Goal: Find specific page/section: Find specific page/section

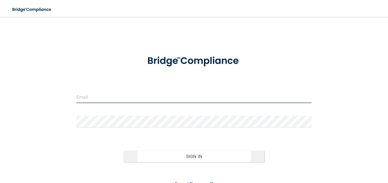
type input "[EMAIL_ADDRESS][DOMAIN_NAME]"
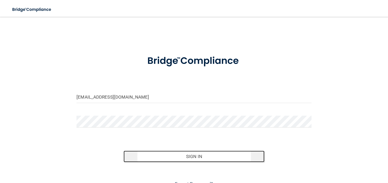
click at [194, 156] on button "Sign In" at bounding box center [194, 157] width 141 height 12
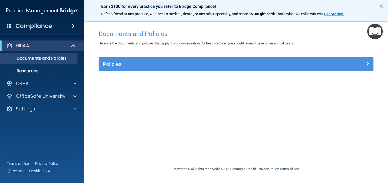
click at [380, 5] on button "×" at bounding box center [381, 6] width 5 height 8
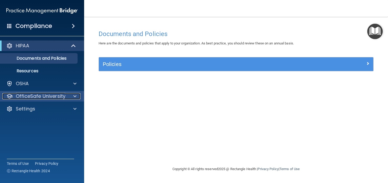
click at [75, 96] on span at bounding box center [74, 96] width 3 height 6
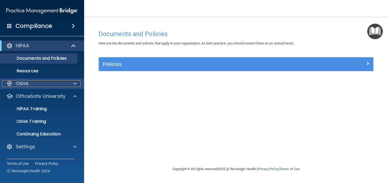
click at [74, 83] on span at bounding box center [74, 83] width 3 height 6
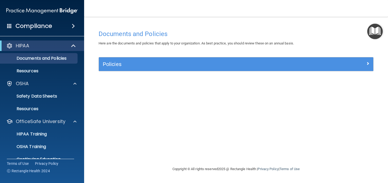
click at [72, 24] on span at bounding box center [73, 26] width 3 height 6
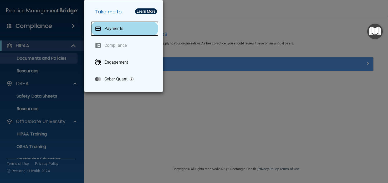
click at [112, 30] on p "Payments" at bounding box center [113, 28] width 19 height 5
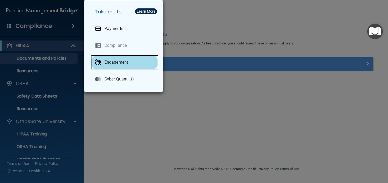
click at [134, 63] on div "Engagement" at bounding box center [125, 62] width 68 height 15
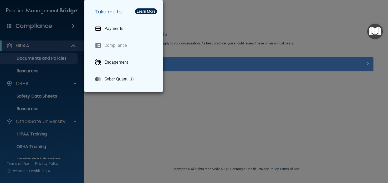
click at [283, 106] on div "Take me to: Payments Compliance Engagement Cyber Quant" at bounding box center [194, 91] width 388 height 183
